Goal: Information Seeking & Learning: Learn about a topic

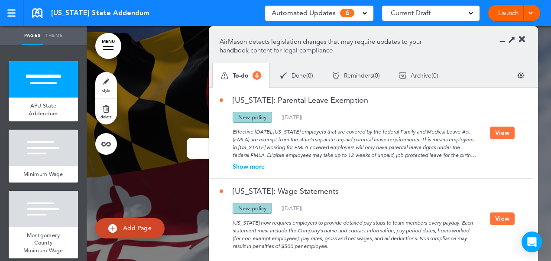
click at [499, 133] on button "View" at bounding box center [502, 132] width 25 height 13
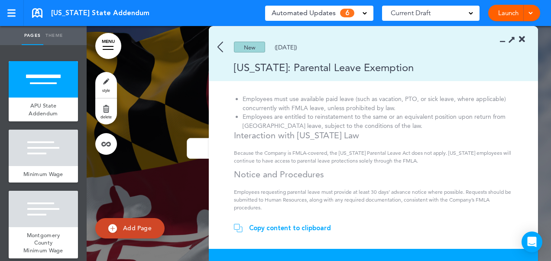
scroll to position [131, 0]
click at [299, 228] on div "Copy content to clipboard" at bounding box center [290, 227] width 82 height 9
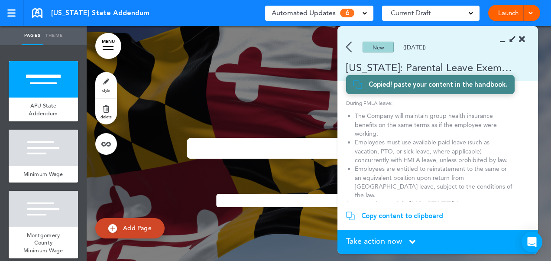
scroll to position [134, 0]
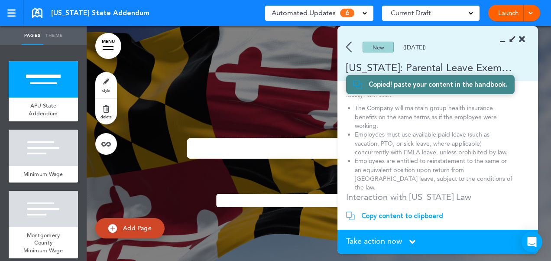
click at [409, 239] on div "Take action now Click here to change the status" at bounding box center [437, 242] width 183 height 10
click at [410, 241] on icon at bounding box center [412, 242] width 6 height 10
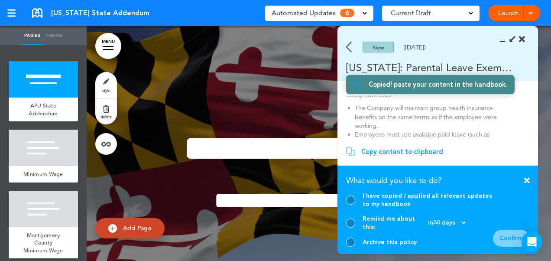
click at [527, 184] on icon at bounding box center [526, 180] width 5 height 8
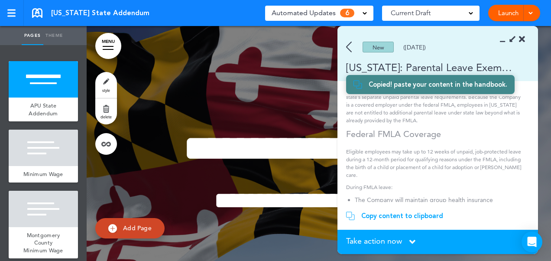
scroll to position [0, 0]
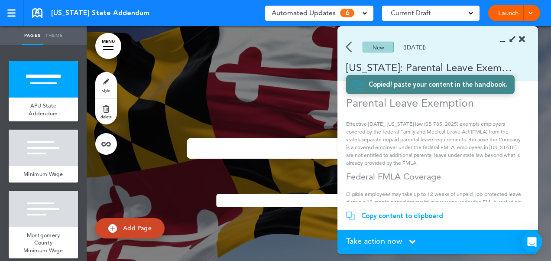
click at [349, 47] on img at bounding box center [349, 47] width 6 height 11
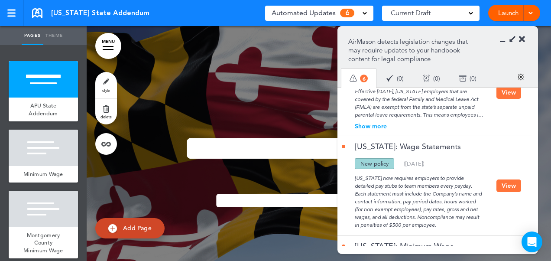
scroll to position [87, 0]
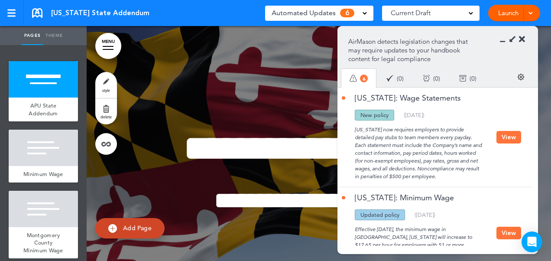
click at [502, 134] on button "View" at bounding box center [508, 137] width 25 height 13
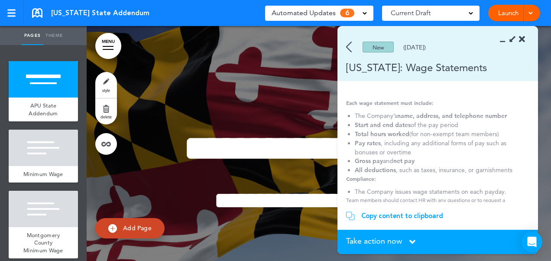
scroll to position [64, 0]
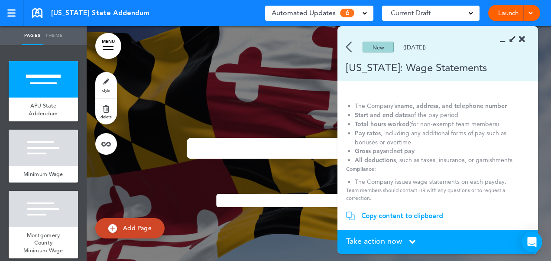
click at [349, 47] on img at bounding box center [349, 47] width 6 height 11
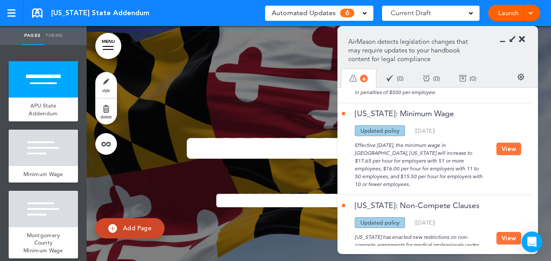
scroll to position [173, 0]
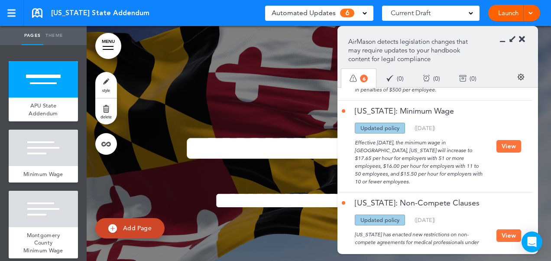
click at [502, 145] on button "View" at bounding box center [508, 146] width 25 height 13
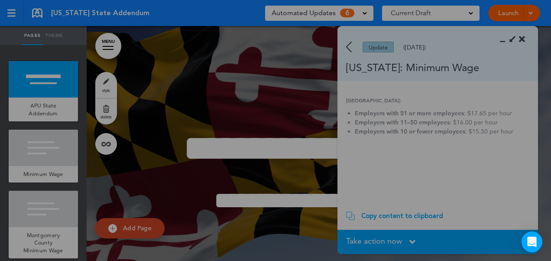
scroll to position [0, 0]
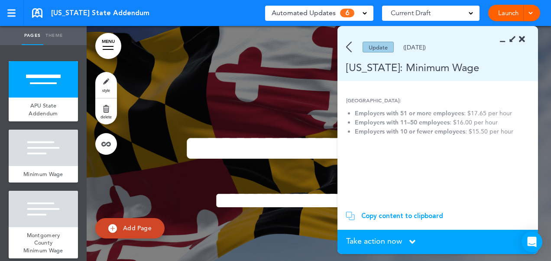
click at [349, 46] on img at bounding box center [349, 47] width 6 height 11
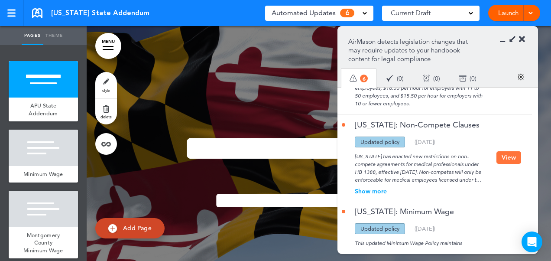
scroll to position [260, 0]
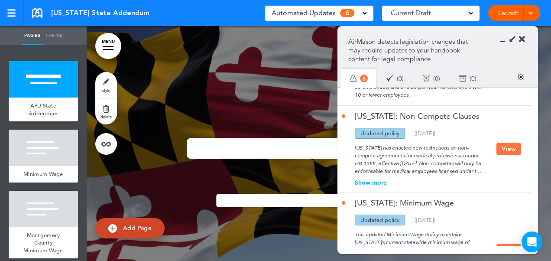
click at [506, 151] on button "View" at bounding box center [508, 148] width 25 height 13
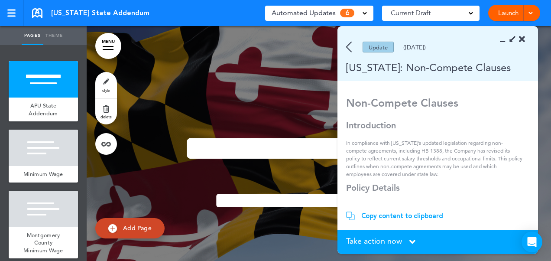
click at [348, 45] on img at bounding box center [349, 47] width 6 height 11
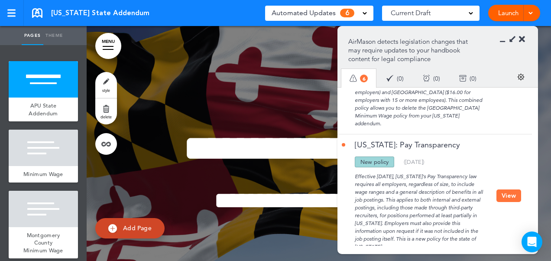
scroll to position [446, 0]
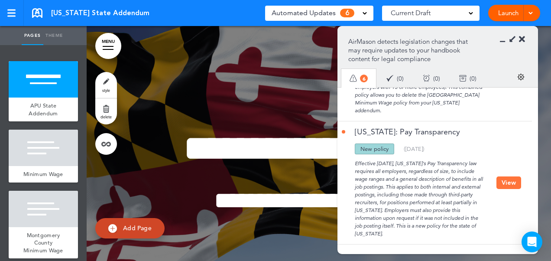
click at [366, 12] on span at bounding box center [364, 12] width 4 height 4
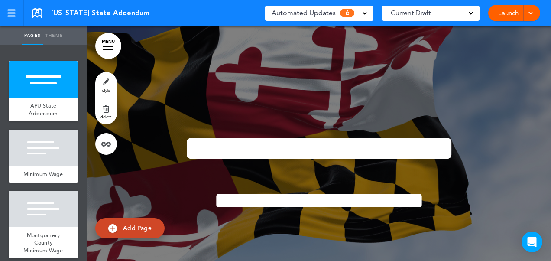
click at [365, 15] on div "Automated Updates 6" at bounding box center [319, 13] width 95 height 12
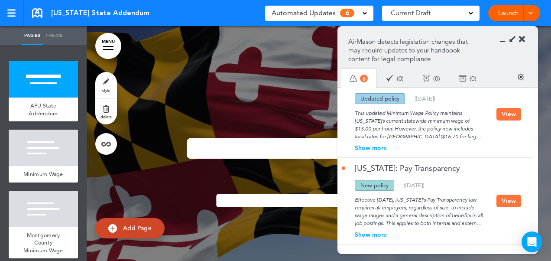
click at [276, 84] on div at bounding box center [319, 182] width 464 height 312
click at [505, 113] on button "View" at bounding box center [508, 114] width 25 height 13
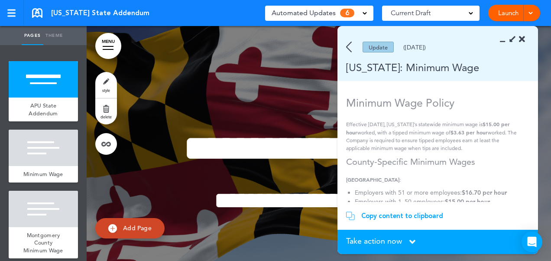
click at [526, 38] on section "Update ([DATE]) [US_STATE]: Minimum Wage" at bounding box center [437, 53] width 201 height 55
click at [521, 37] on icon at bounding box center [522, 39] width 6 height 9
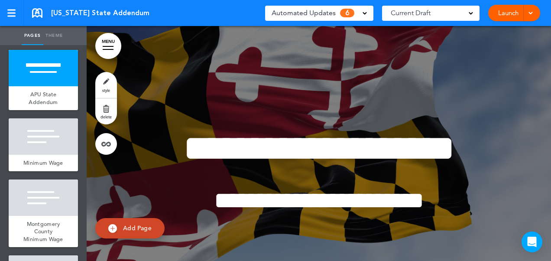
scroll to position [0, 0]
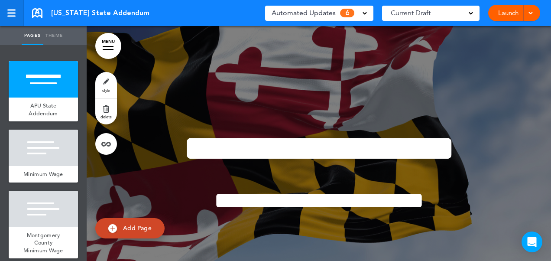
click at [13, 11] on div at bounding box center [11, 13] width 8 height 7
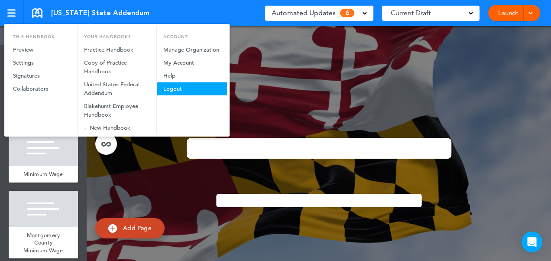
click at [178, 91] on link "Logout" at bounding box center [192, 88] width 70 height 13
